Goal: Task Accomplishment & Management: Manage account settings

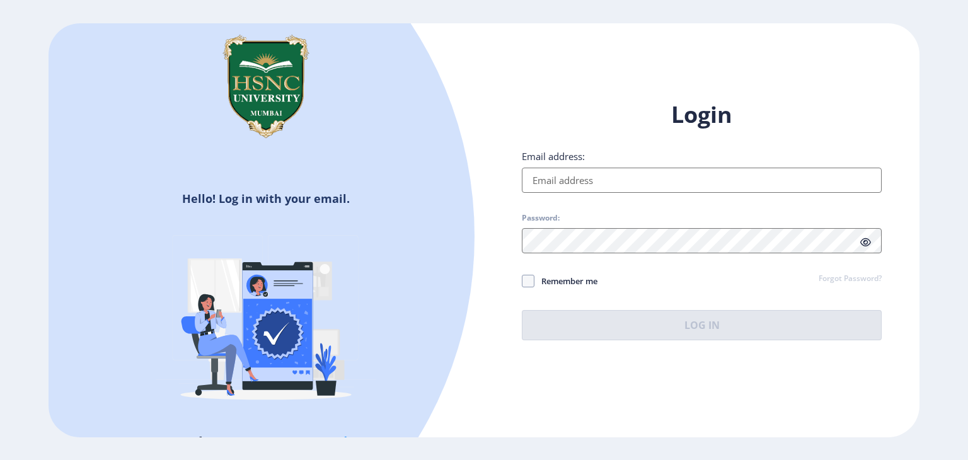
click at [619, 177] on input "Email address:" at bounding box center [702, 180] width 360 height 25
type input "[EMAIL_ADDRESS][DOMAIN_NAME]"
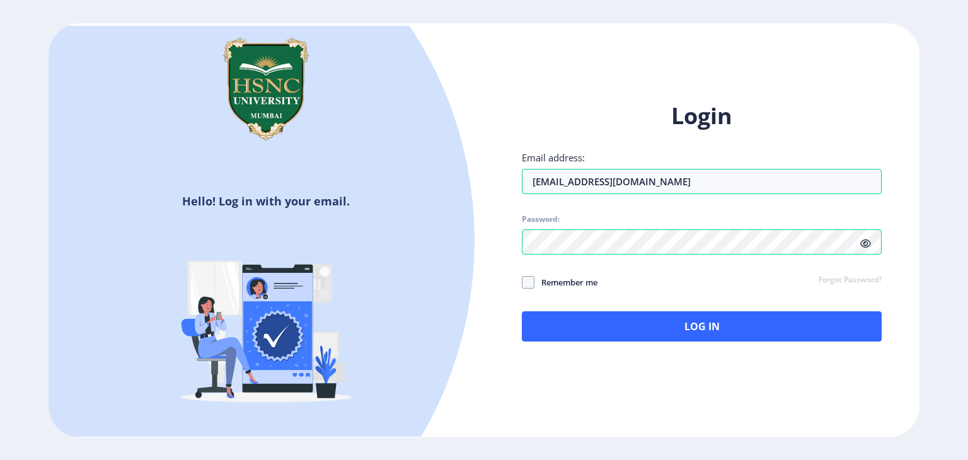
click at [868, 247] on icon at bounding box center [866, 243] width 11 height 9
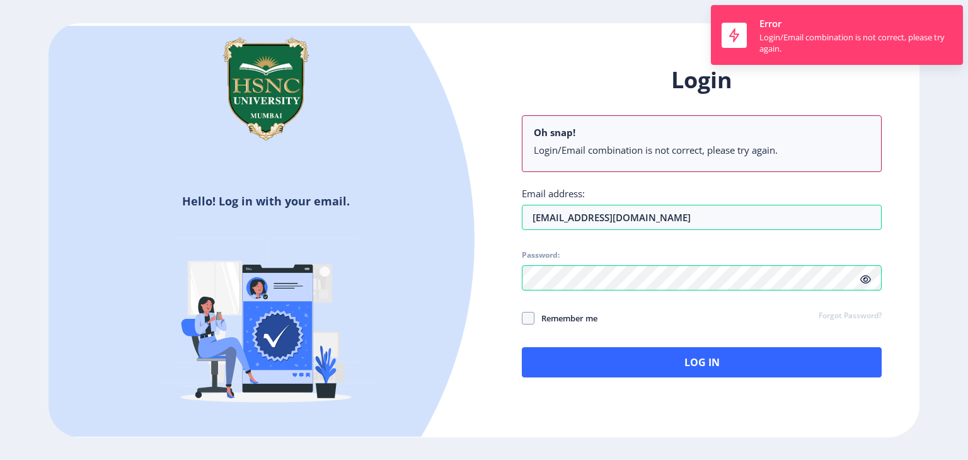
click at [865, 281] on div "Login Oh snap! Login/Email combination is not correct, please try again. Email …" at bounding box center [702, 221] width 360 height 313
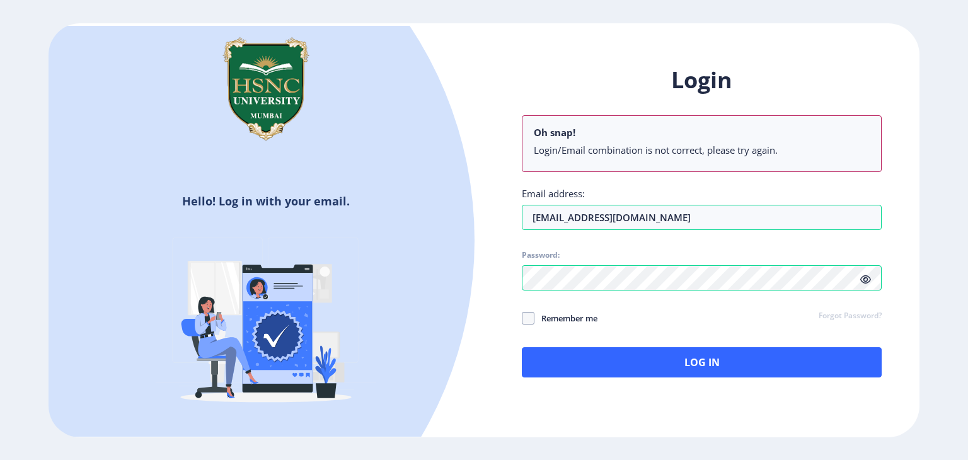
click at [847, 320] on link "Forgot Password?" at bounding box center [850, 316] width 63 height 11
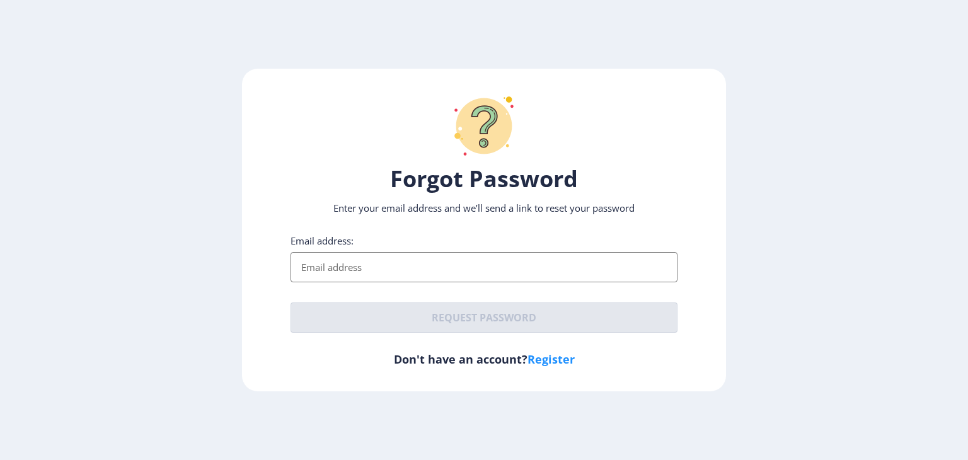
click at [373, 265] on input "Email address:" at bounding box center [484, 267] width 387 height 30
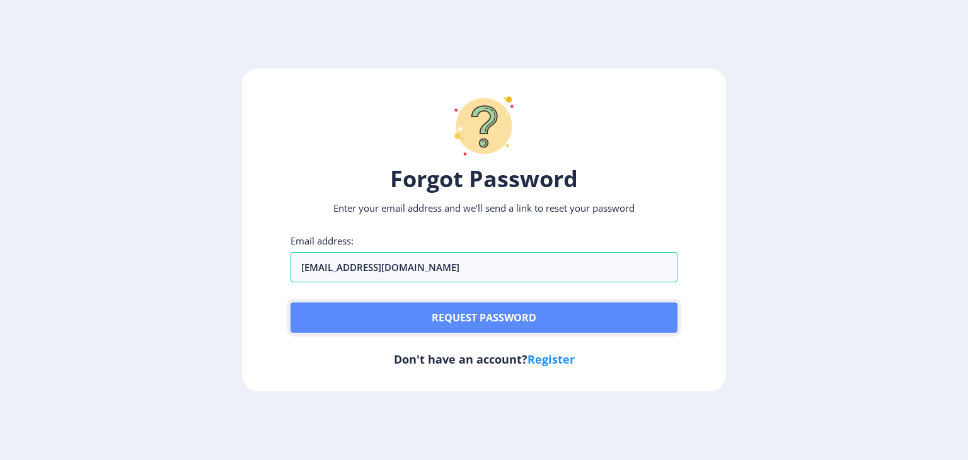
click at [393, 317] on button "Request password" at bounding box center [484, 318] width 387 height 30
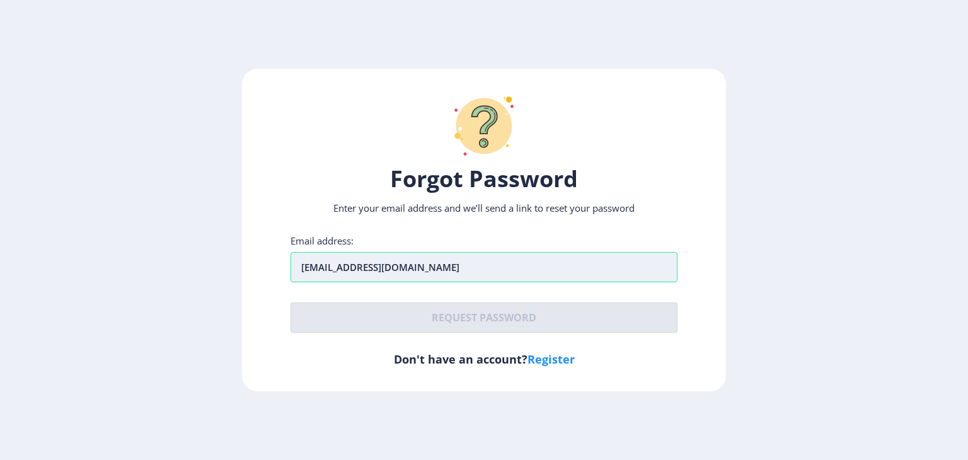
click at [513, 273] on input "[EMAIL_ADDRESS][DOMAIN_NAME]" at bounding box center [484, 267] width 387 height 30
type input "[EMAIL_ADDRESS][DOMAIN_NAME]"
click at [510, 343] on div "Forgot Password Enter your email address and we’ll send a link to reset your pa…" at bounding box center [484, 230] width 484 height 323
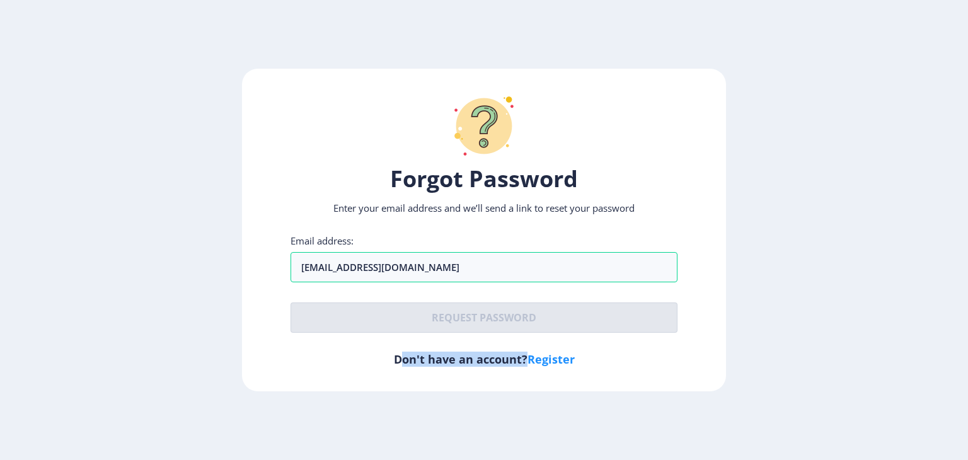
click at [521, 312] on div "Forgot Password Enter your email address and we’ll send a link to reset your pa…" at bounding box center [484, 230] width 484 height 323
drag, startPoint x: 510, startPoint y: 343, endPoint x: 952, endPoint y: 118, distance: 496.0
click at [952, 118] on ngx-request-password-page "Forgot Password Enter your email address and we’ll send a link to reset your pa…" at bounding box center [484, 230] width 968 height 323
click at [934, 115] on ngx-request-password-page "Forgot Password Enter your email address and we’ll send a link to reset your pa…" at bounding box center [484, 230] width 968 height 323
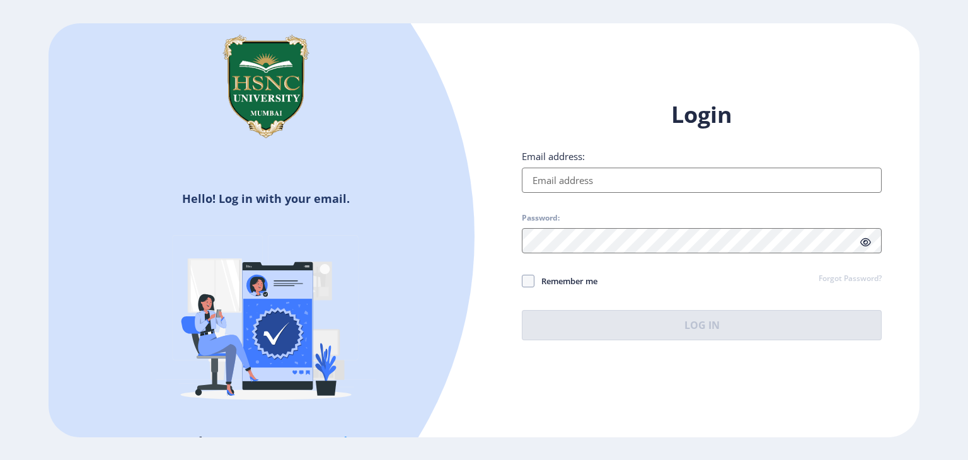
click at [636, 181] on input "Email address:" at bounding box center [702, 180] width 360 height 25
type input "[EMAIL_ADDRESS][DOMAIN_NAME]"
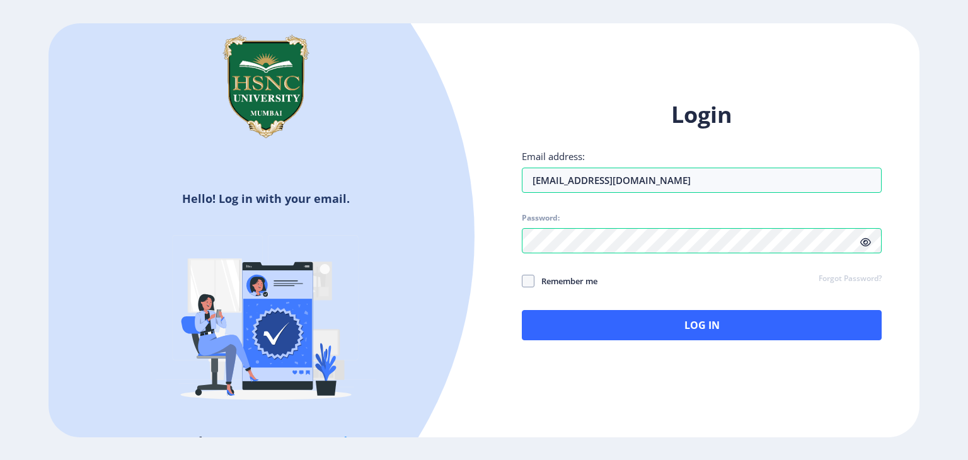
click at [866, 243] on icon at bounding box center [866, 242] width 11 height 9
click at [855, 276] on link "Forgot Password?" at bounding box center [850, 279] width 63 height 11
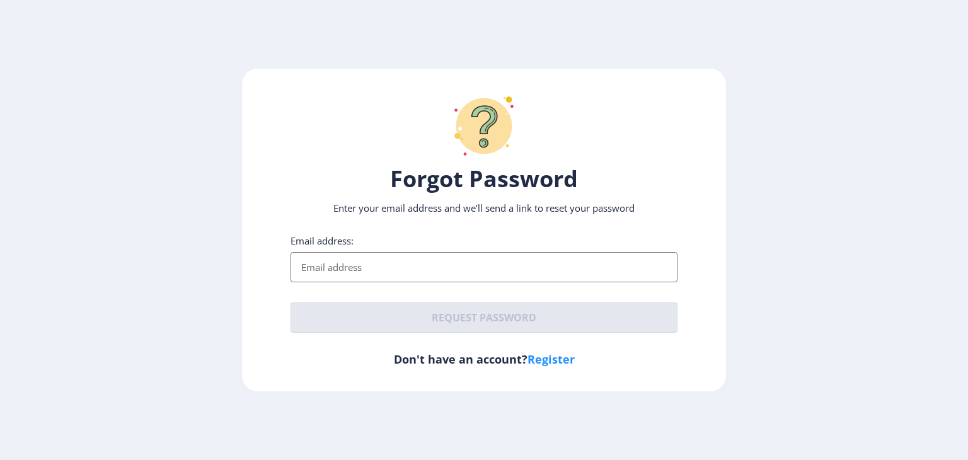
click at [490, 266] on input "Email address:" at bounding box center [484, 267] width 387 height 30
type input "[EMAIL_ADDRESS][DOMAIN_NAME]"
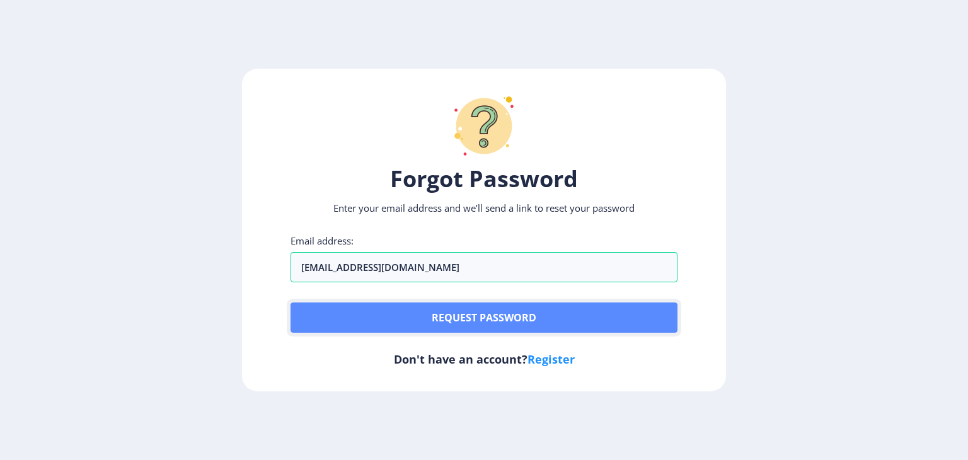
click at [465, 303] on button "Request password" at bounding box center [484, 318] width 387 height 30
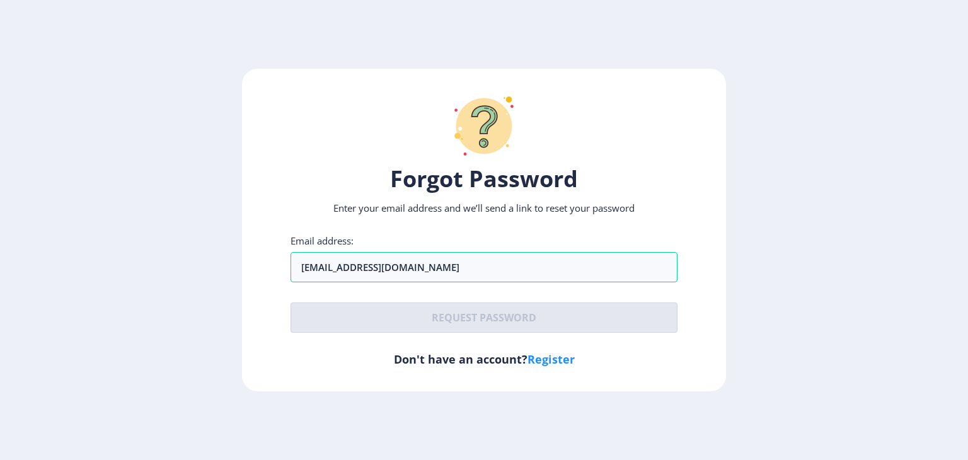
click at [0, 167] on ngx-request-password-page "Forgot Password Enter your email address and we’ll send a link to reset your pa…" at bounding box center [484, 230] width 968 height 323
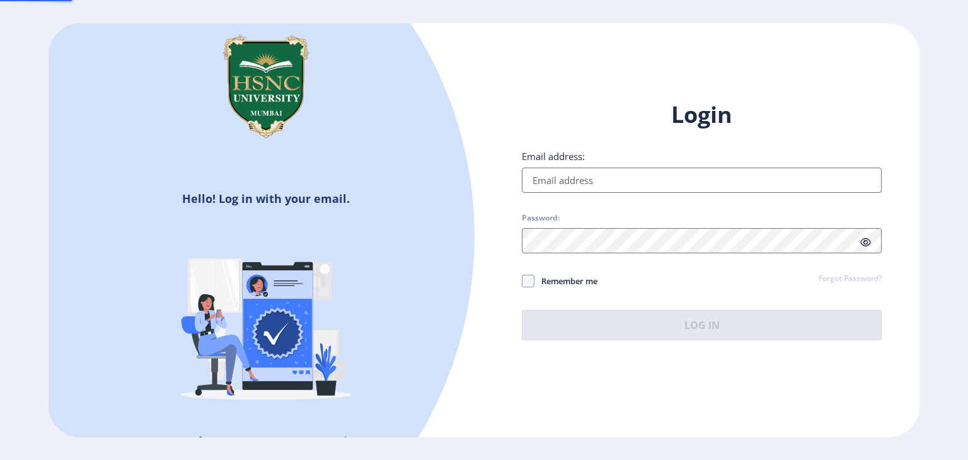
type input "[EMAIL_ADDRESS][DOMAIN_NAME]"
